Goal: Check status: Check status

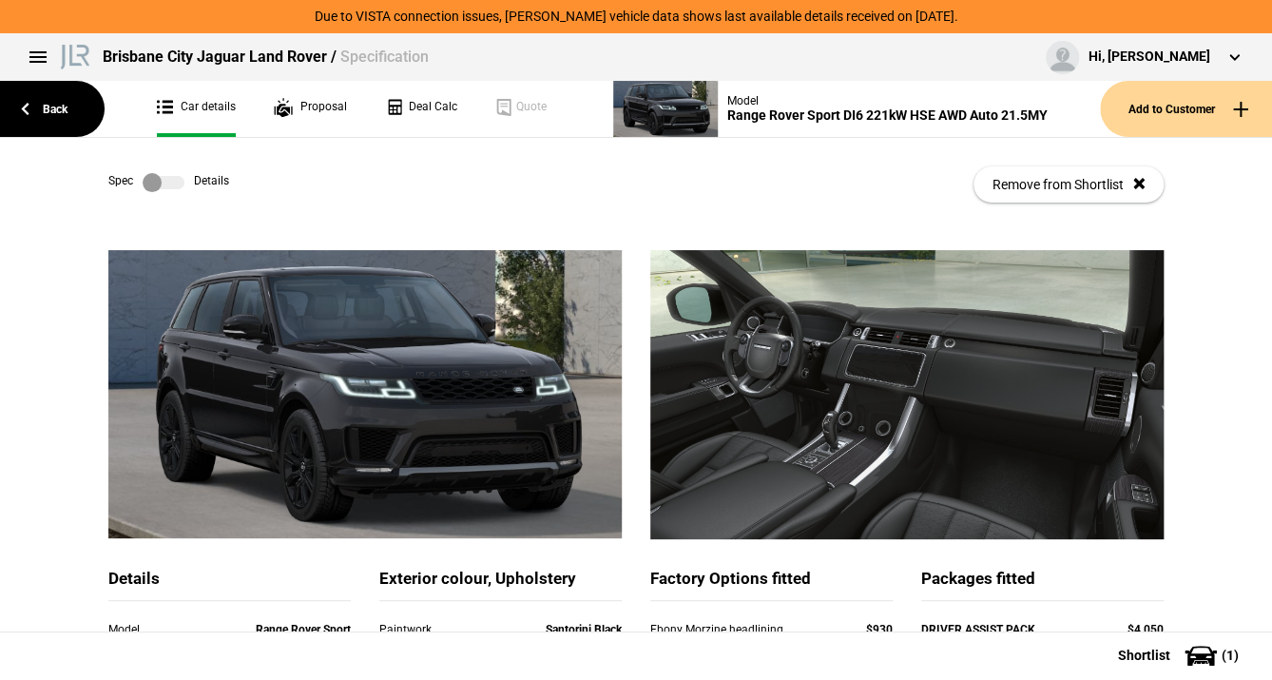
click at [159, 177] on label at bounding box center [164, 182] width 42 height 19
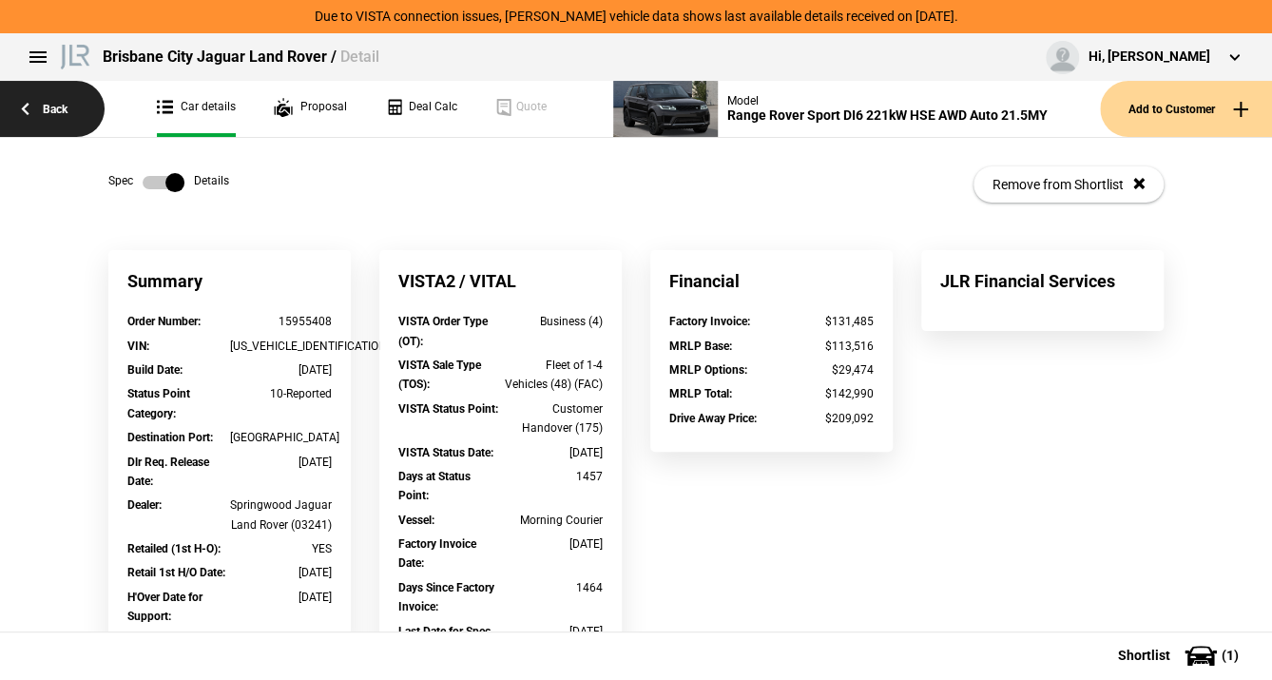
click at [58, 109] on link "Back" at bounding box center [52, 109] width 105 height 56
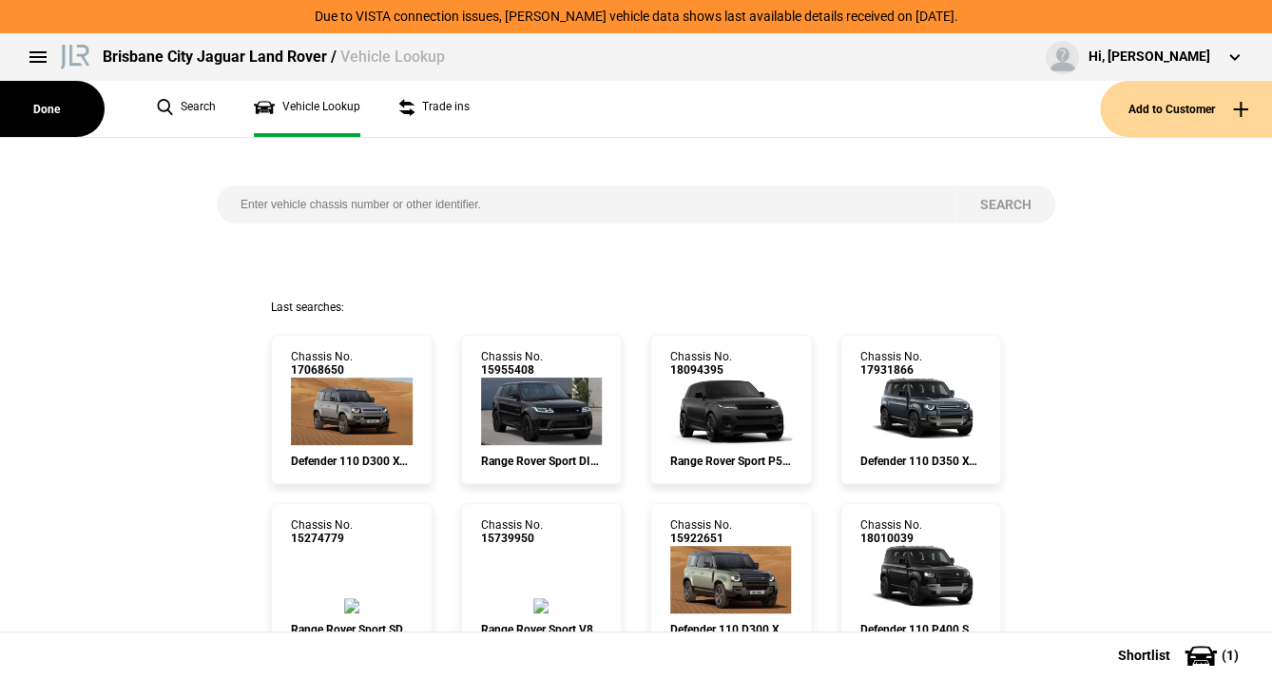
click at [257, 199] on input "search" at bounding box center [586, 204] width 739 height 38
type input "ma780030"
click at [1000, 198] on button "Search" at bounding box center [1005, 204] width 99 height 38
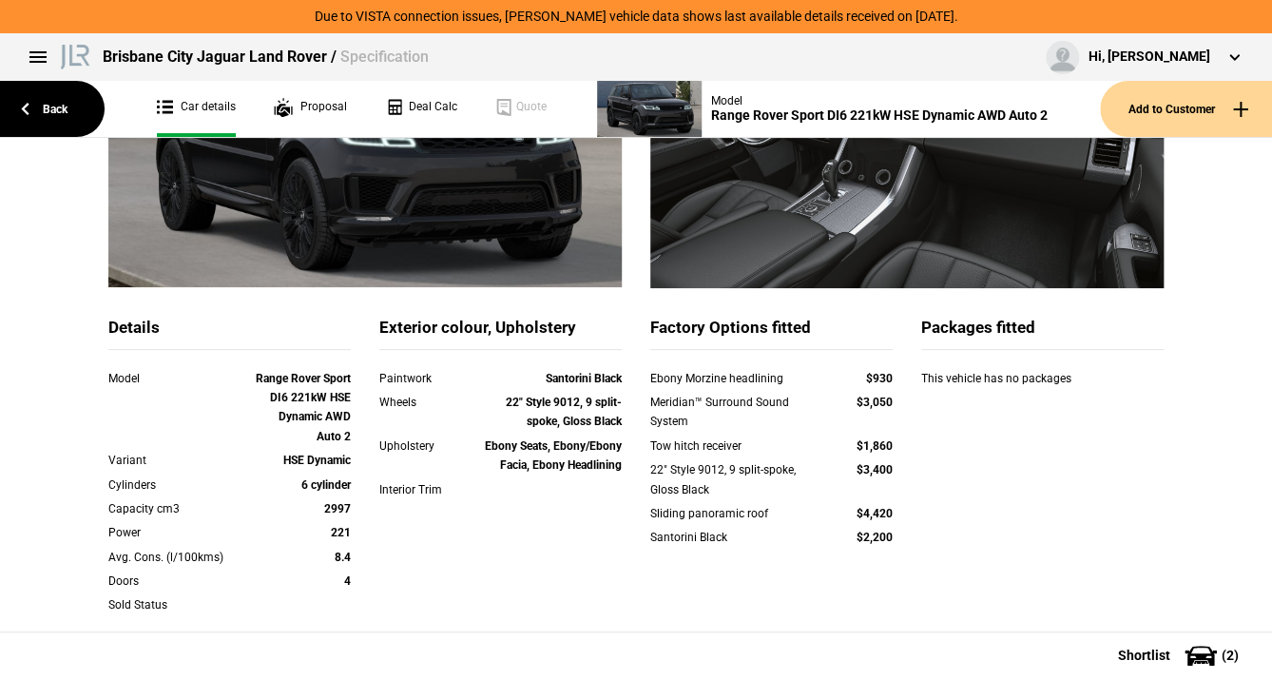
scroll to position [228, 0]
